Goal: Check status: Check status

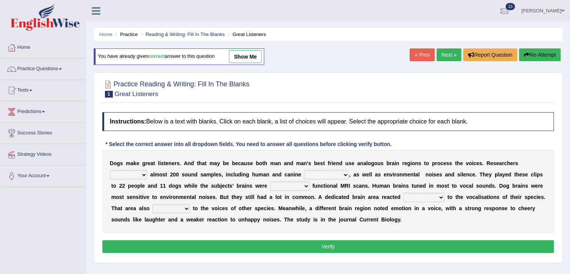
click at [49, 68] on link "Practice Questions" at bounding box center [43, 68] width 86 height 19
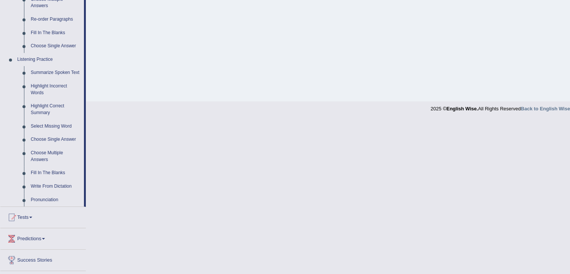
scroll to position [314, 0]
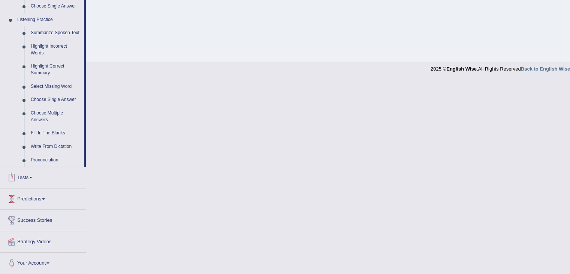
click at [26, 177] on link "Tests" at bounding box center [43, 176] width 86 height 19
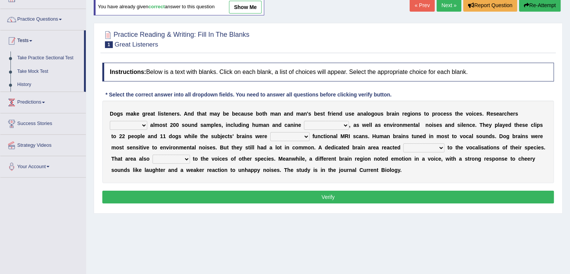
scroll to position [0, 0]
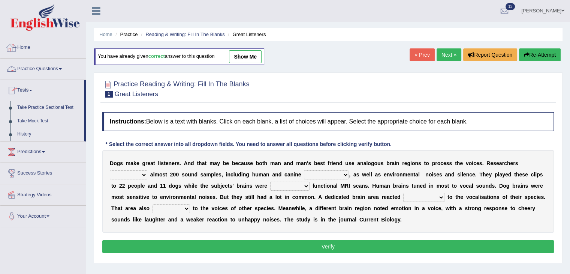
click at [27, 49] on link "Home" at bounding box center [43, 46] width 86 height 19
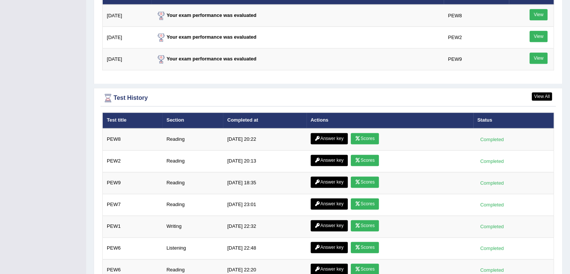
scroll to position [960, 0]
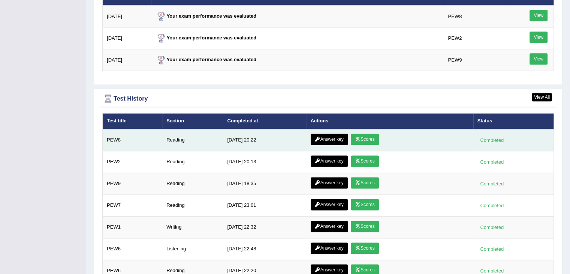
click at [359, 137] on icon at bounding box center [358, 139] width 6 height 5
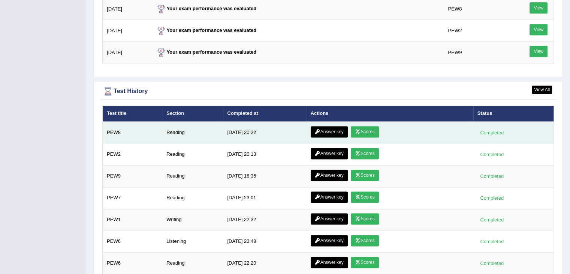
click at [332, 127] on link "Answer key" at bounding box center [329, 131] width 37 height 11
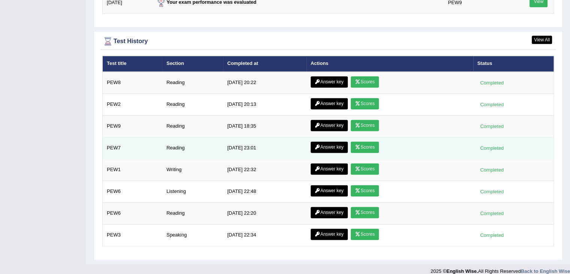
scroll to position [1021, 0]
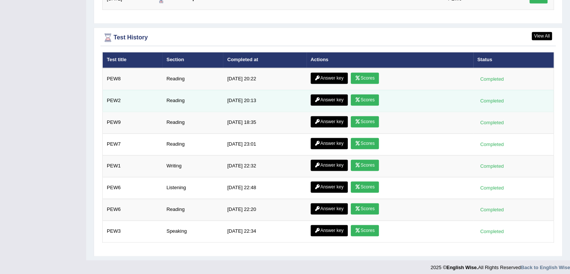
click at [365, 94] on link "Scores" at bounding box center [365, 99] width 28 height 11
